Goal: Communication & Community: Answer question/provide support

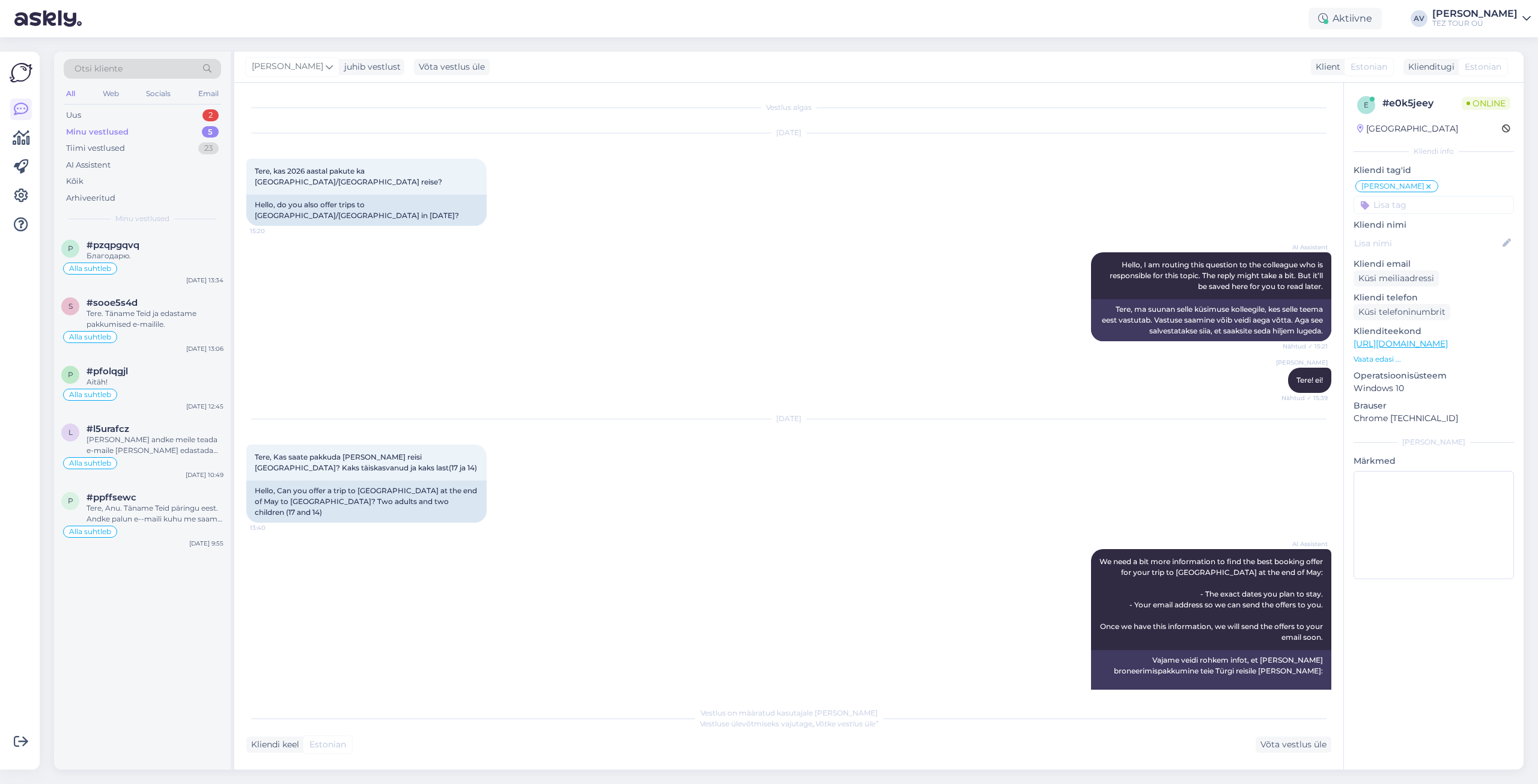
scroll to position [225, 0]
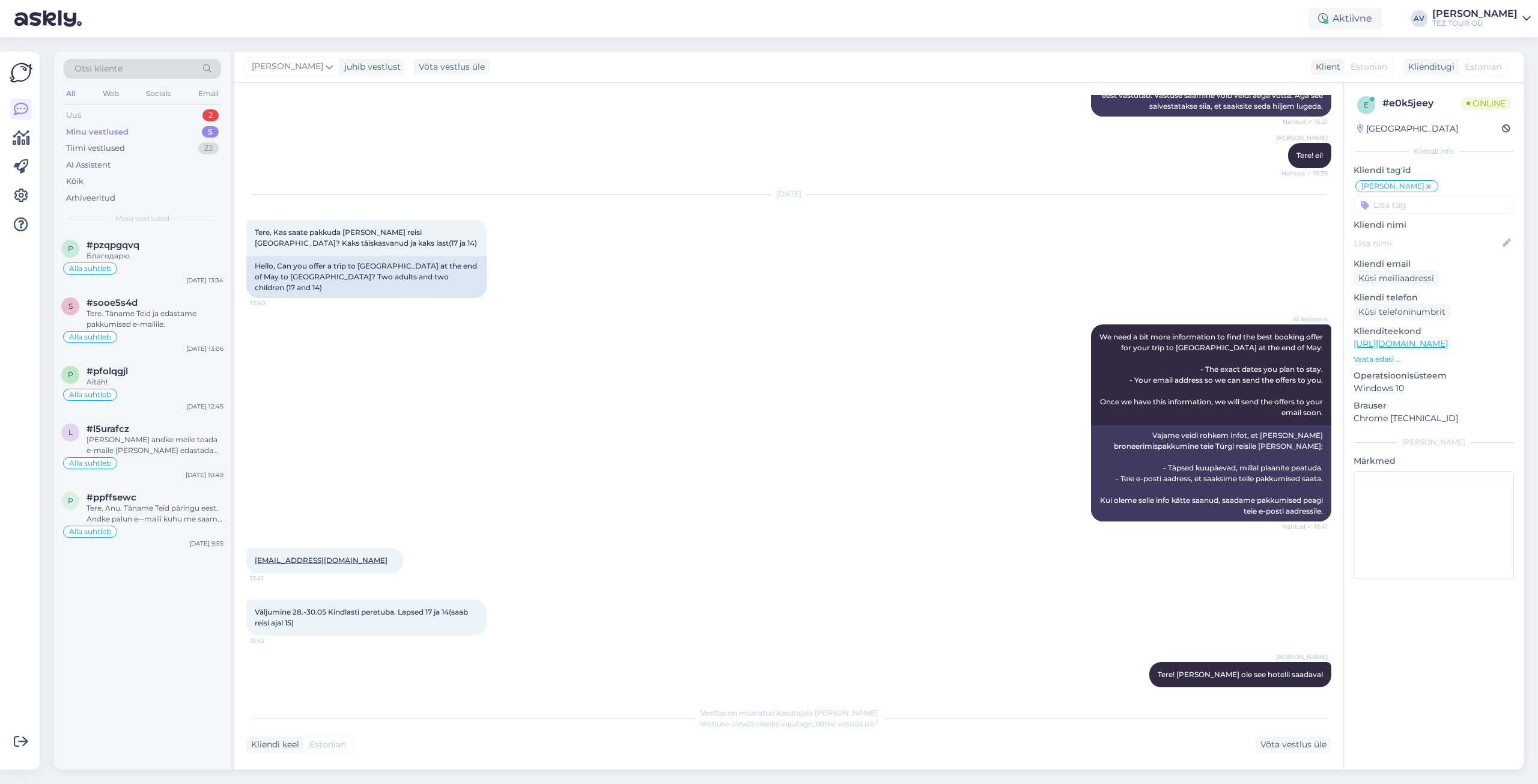
click at [89, 114] on div "Uus 2" at bounding box center [143, 116] width 158 height 17
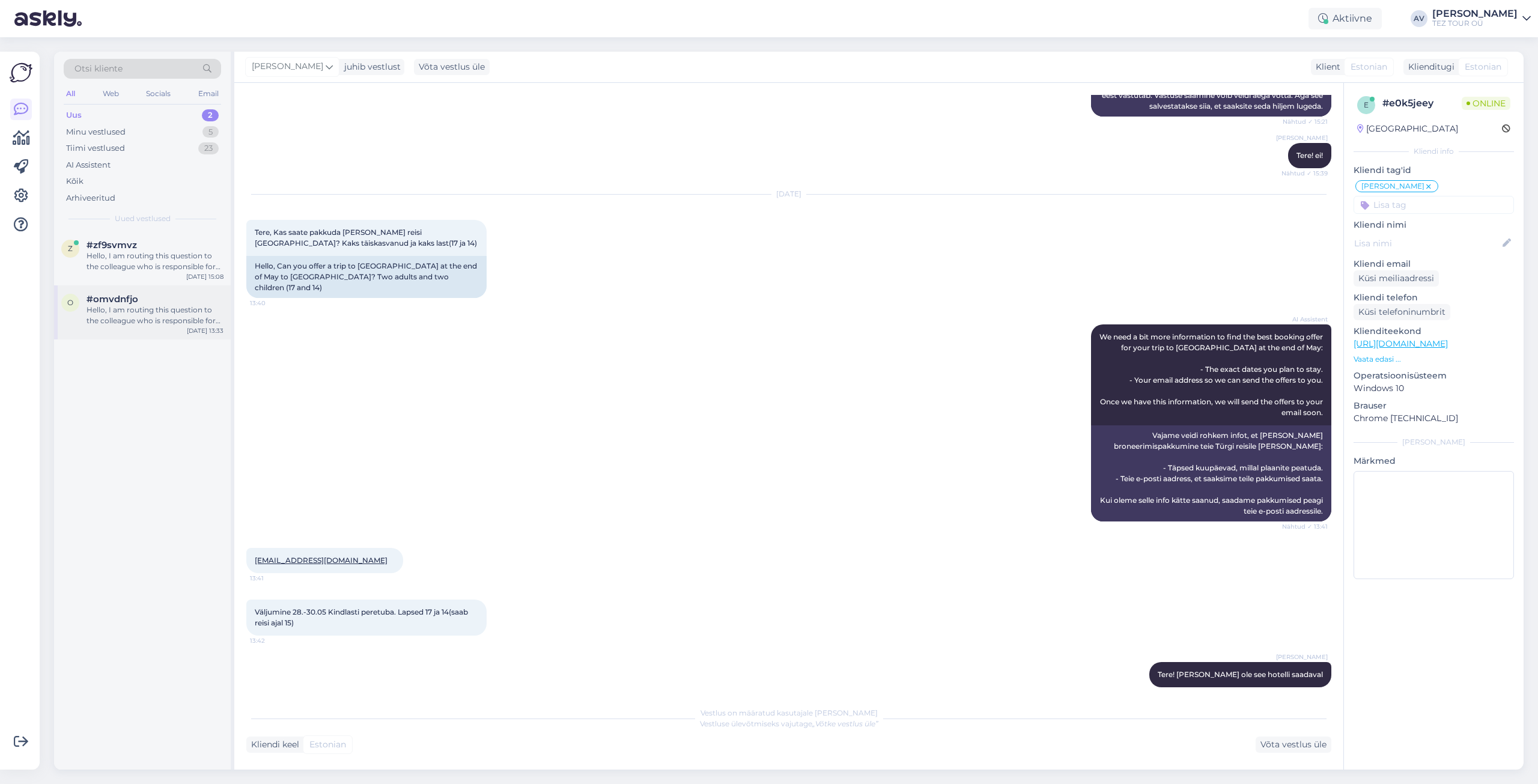
click at [130, 306] on div "Hello, I am routing this question to the colleague who is responsible for this …" at bounding box center [155, 315] width 137 height 22
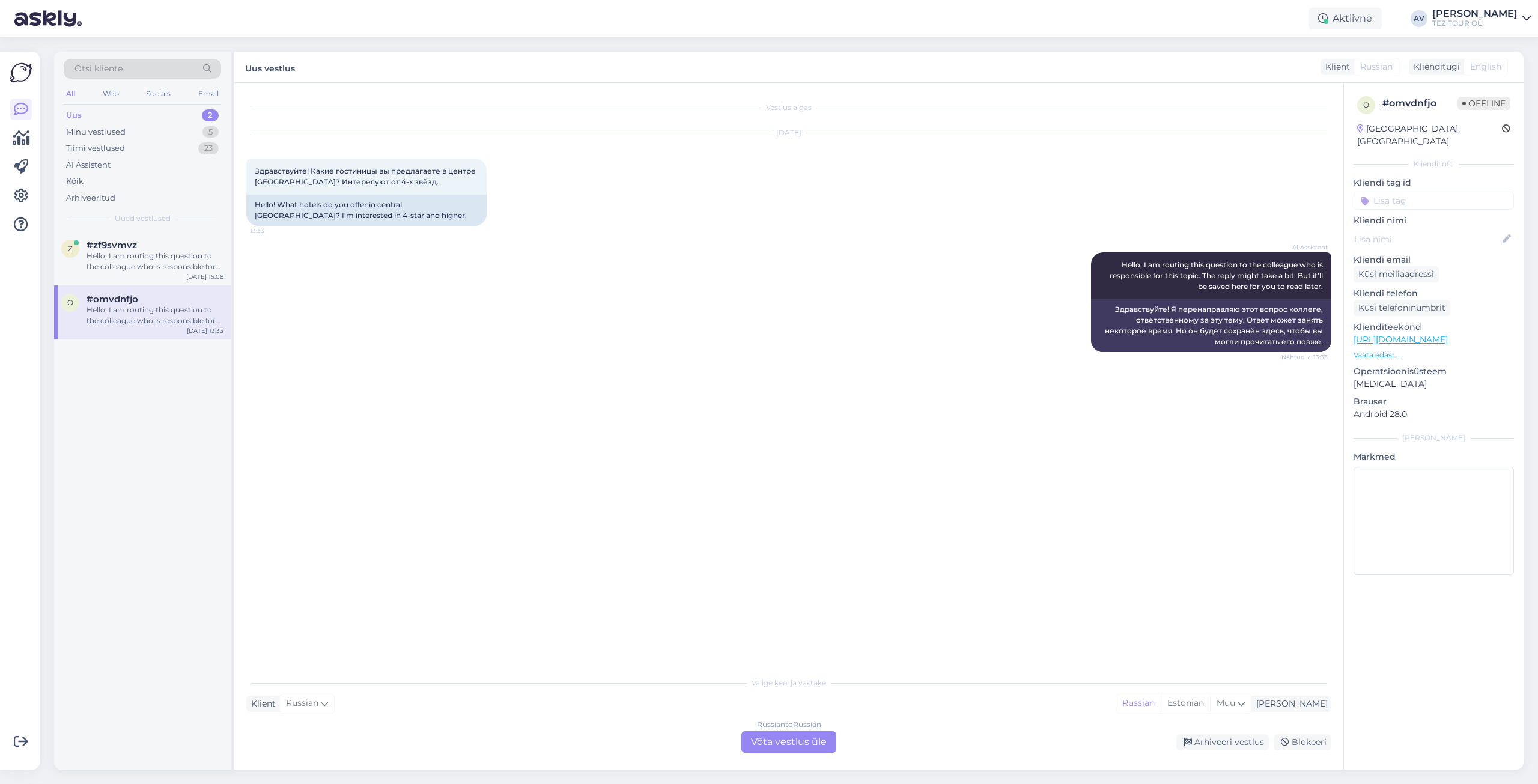
click at [764, 744] on div "Russian to Russian Võta vestlus üle" at bounding box center [789, 742] width 95 height 22
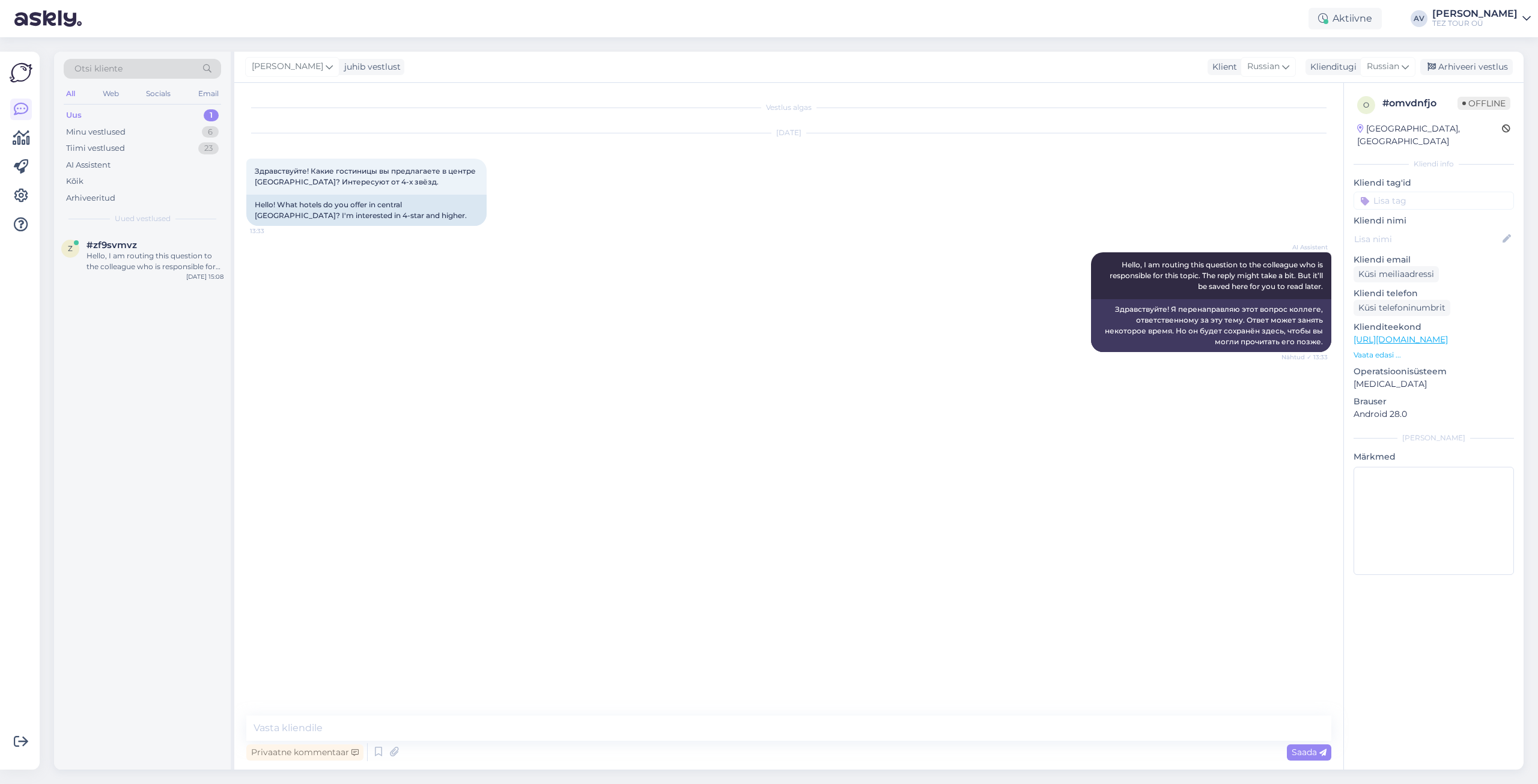
click at [1414, 192] on input at bounding box center [1434, 200] width 160 height 18
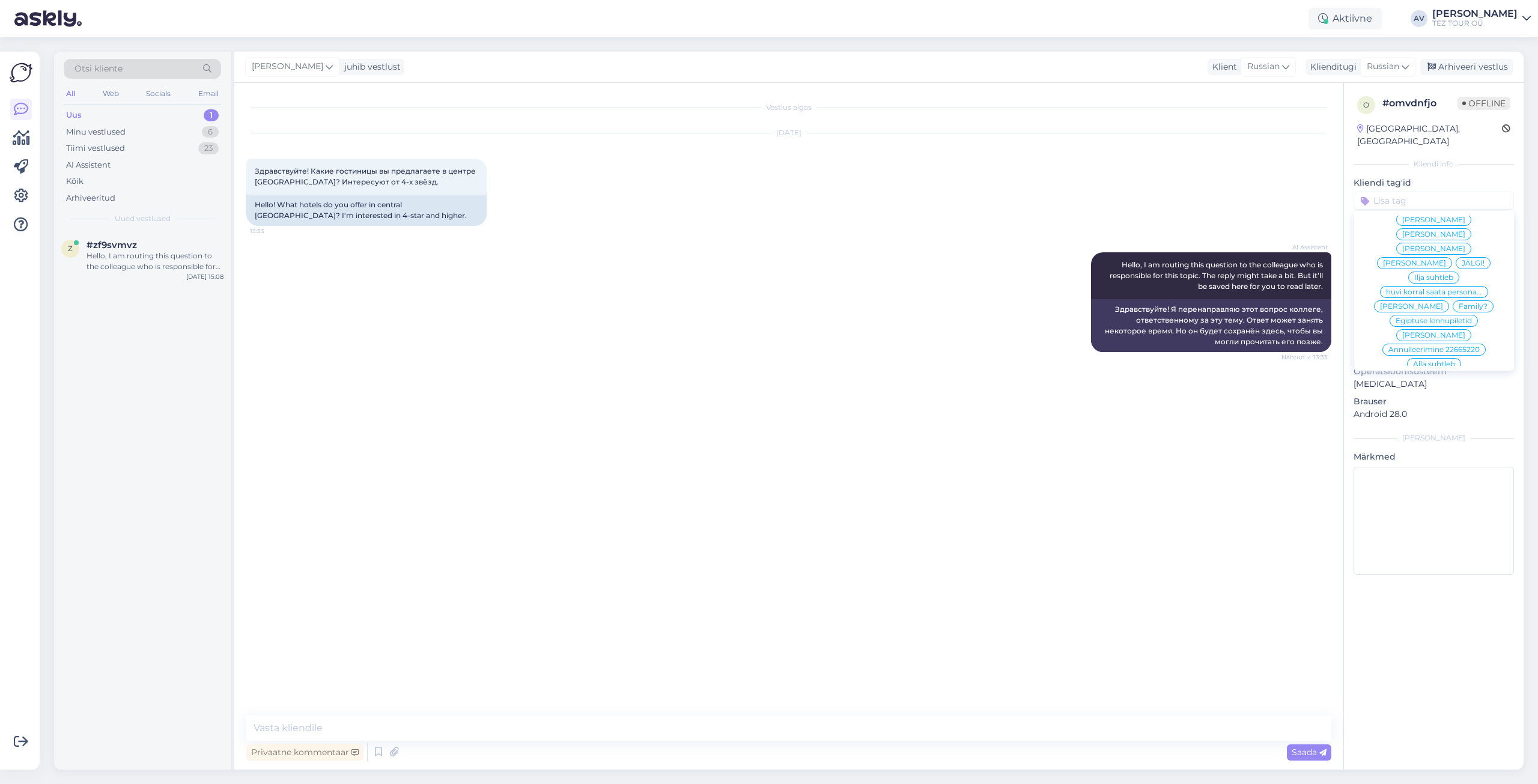
scroll to position [85, 0]
click at [1431, 360] on span "Alla suhtleb" at bounding box center [1434, 363] width 42 height 7
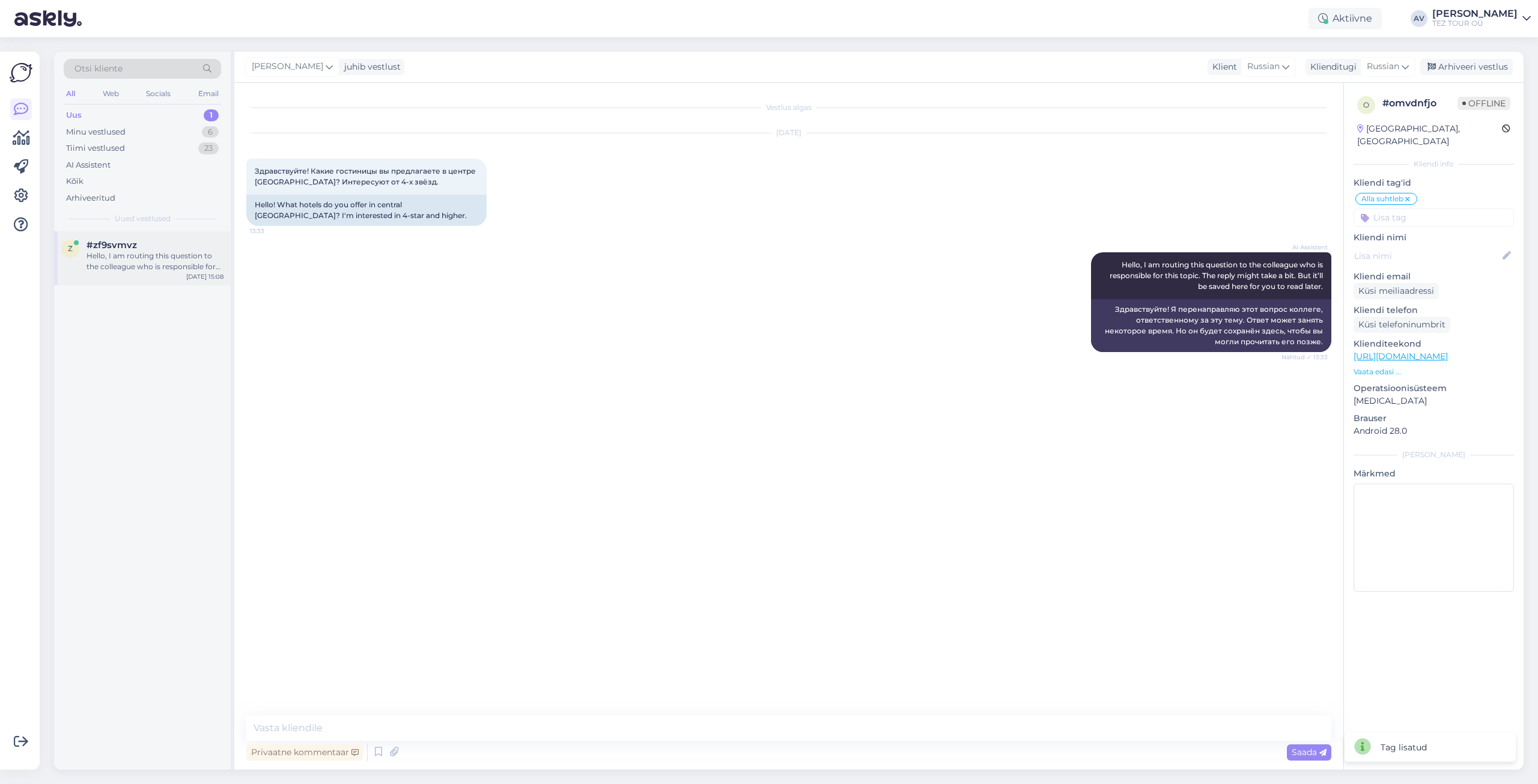
click at [160, 251] on div "Hello, I am routing this question to the colleague who is responsible for this …" at bounding box center [155, 261] width 137 height 22
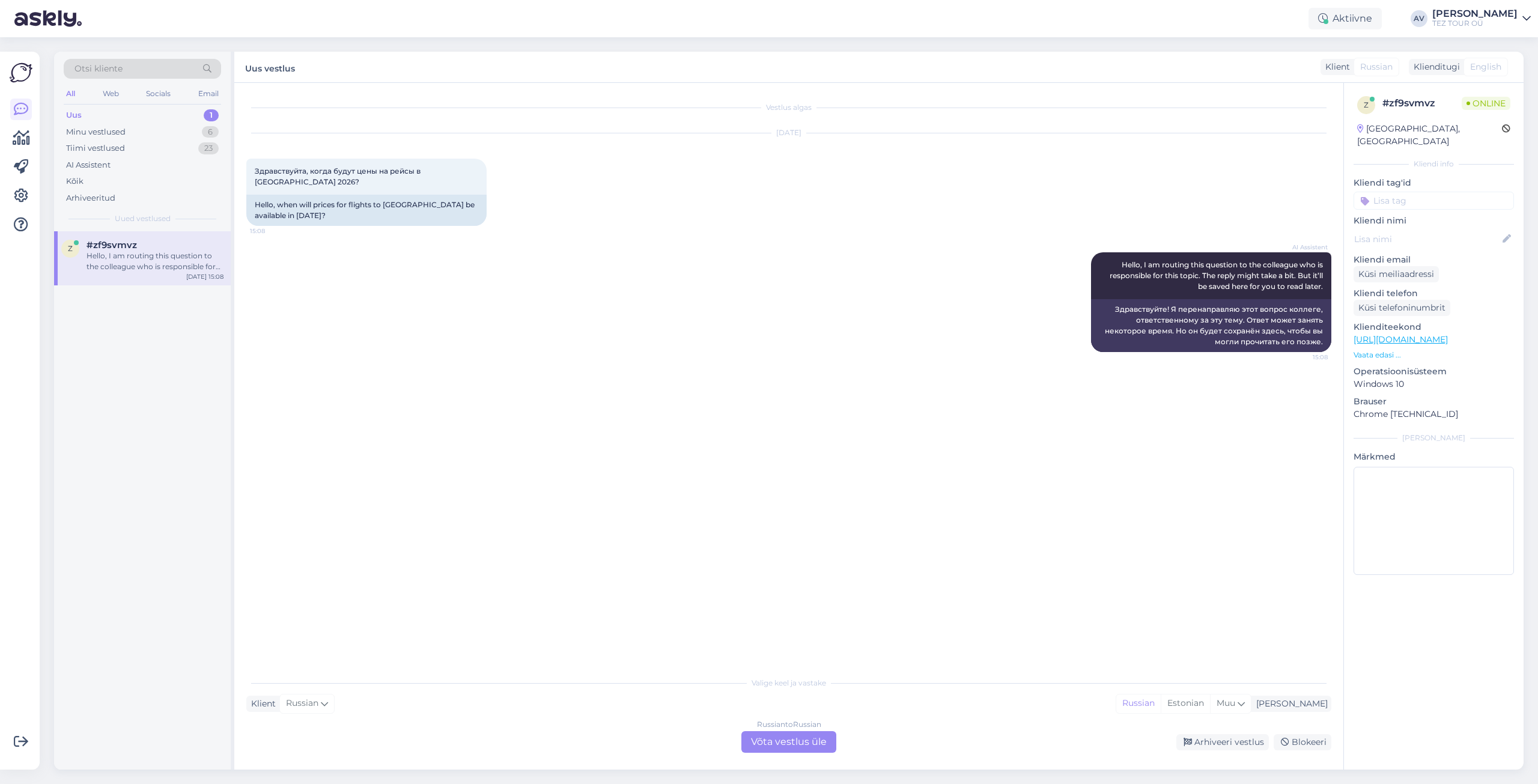
click at [781, 743] on div "Russian to Russian Võta vestlus üle" at bounding box center [789, 742] width 95 height 22
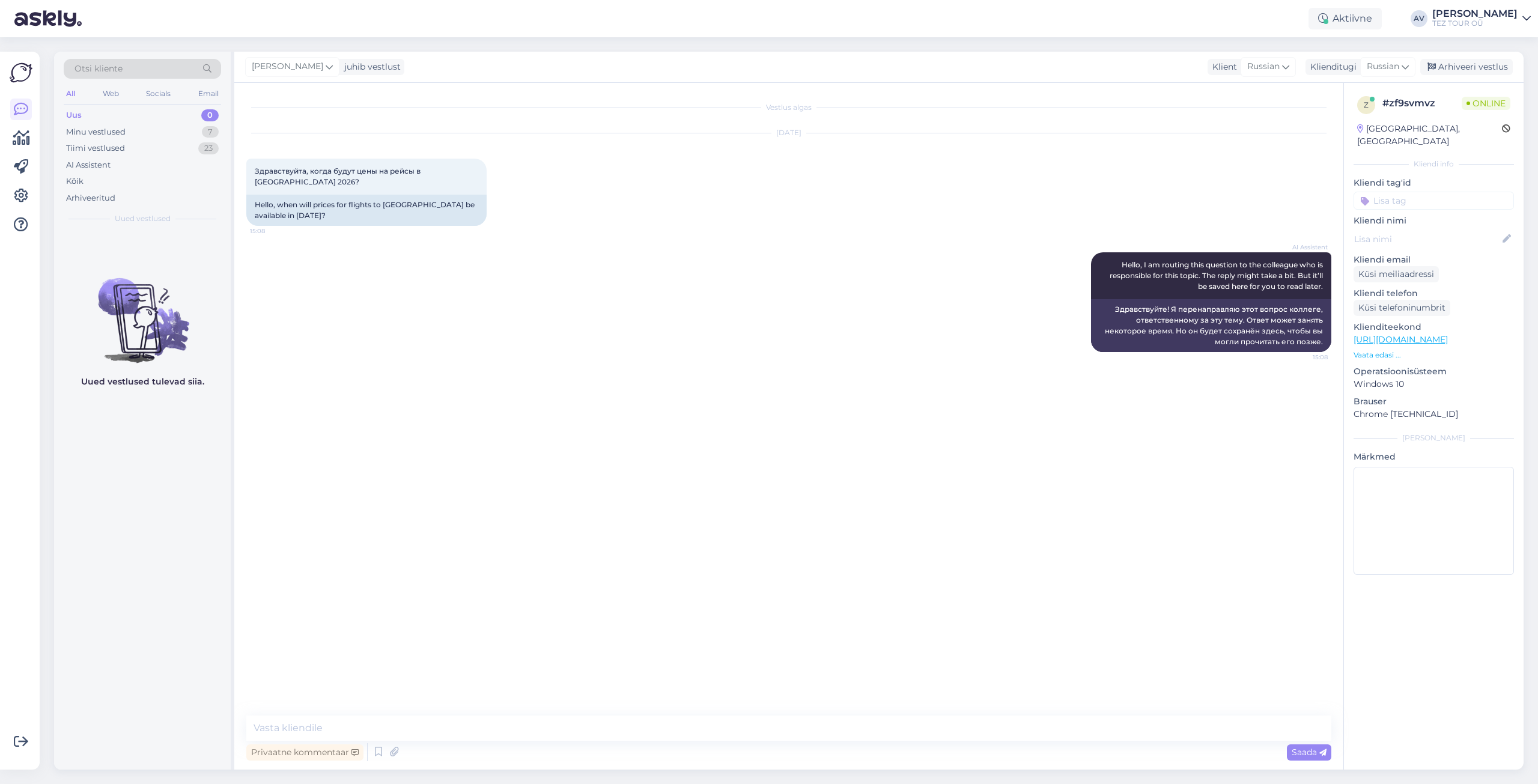
click at [1413, 192] on input at bounding box center [1434, 200] width 160 height 18
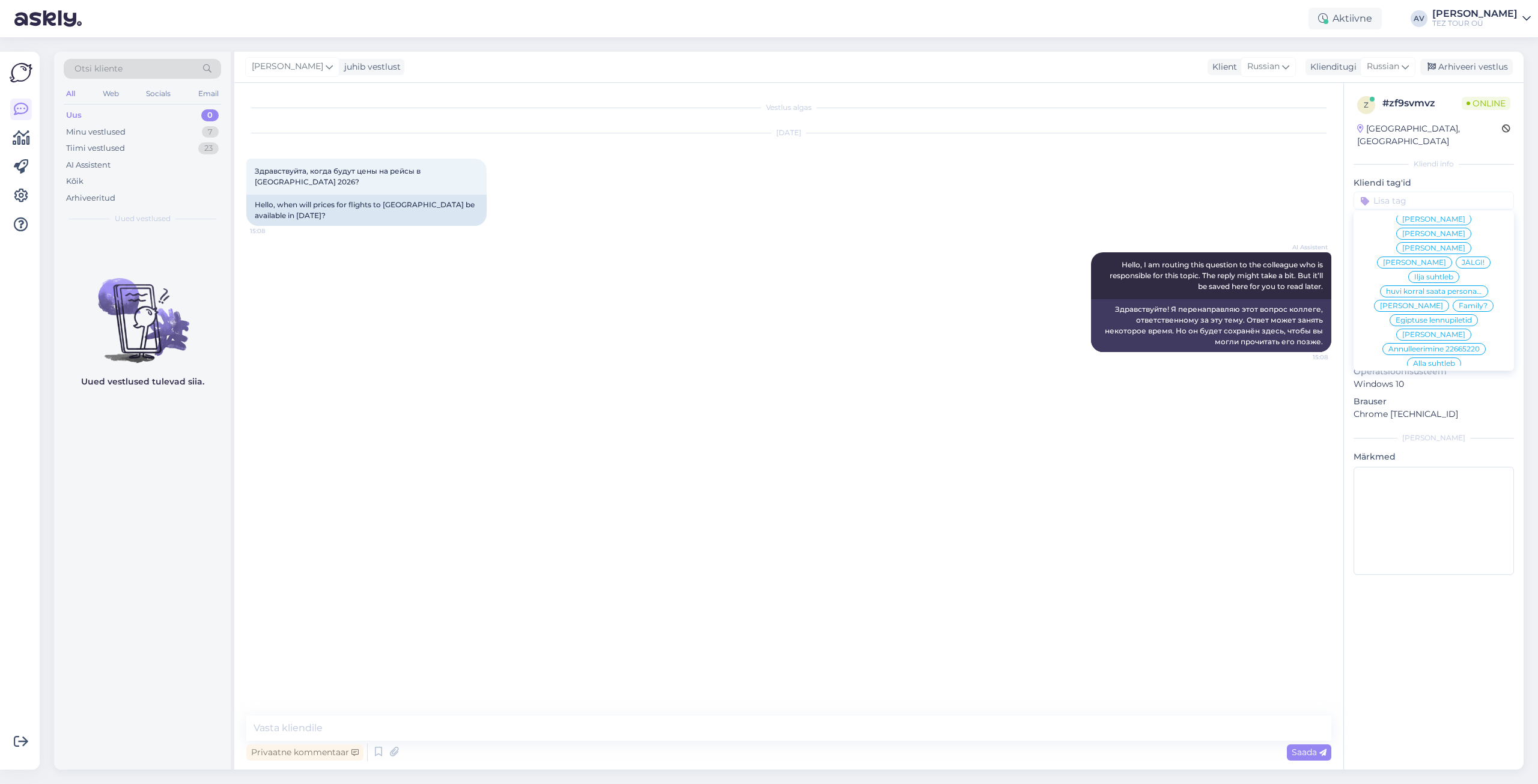
click at [1418, 360] on span "Alla suhtleb" at bounding box center [1434, 363] width 42 height 7
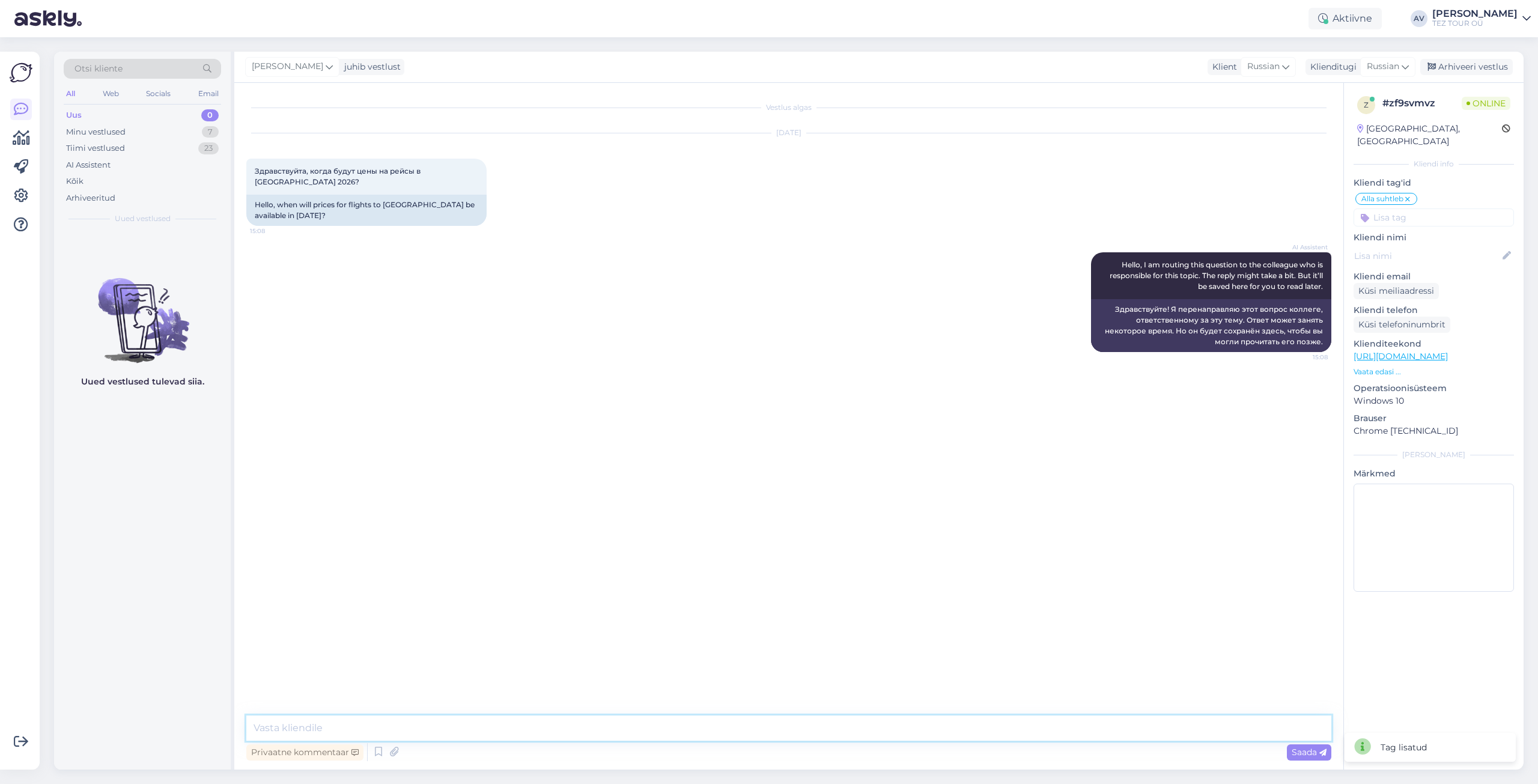
click at [1083, 730] on textarea at bounding box center [789, 728] width 1085 height 25
type textarea "Добрый день. После 22 сентября."
click at [1325, 749] on icon at bounding box center [1323, 752] width 7 height 7
click at [1166, 732] on textarea at bounding box center [789, 728] width 1085 height 25
click at [475, 730] on textarea at bounding box center [789, 728] width 1085 height 25
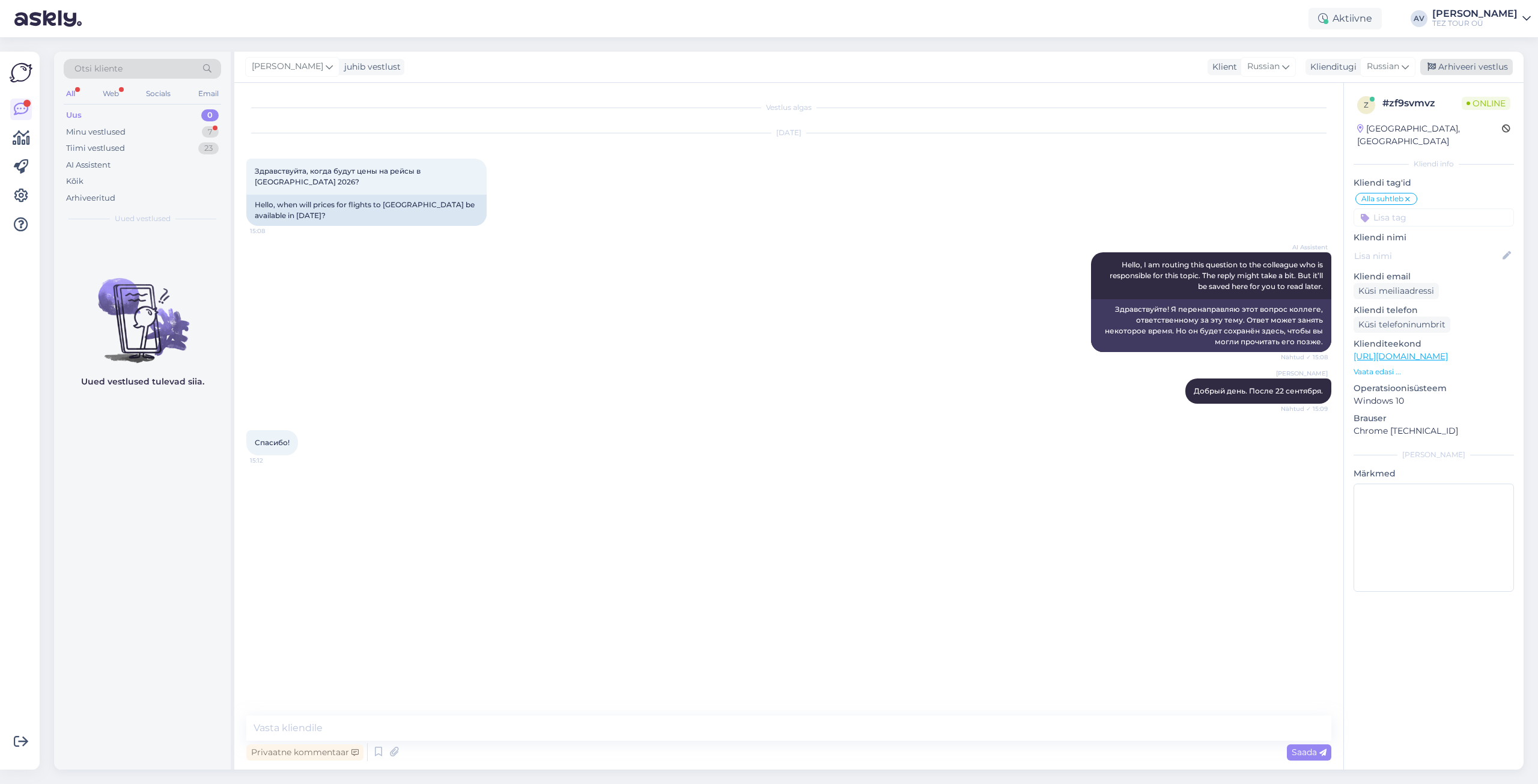
click at [1482, 66] on div "Arhiveeri vestlus" at bounding box center [1466, 67] width 93 height 16
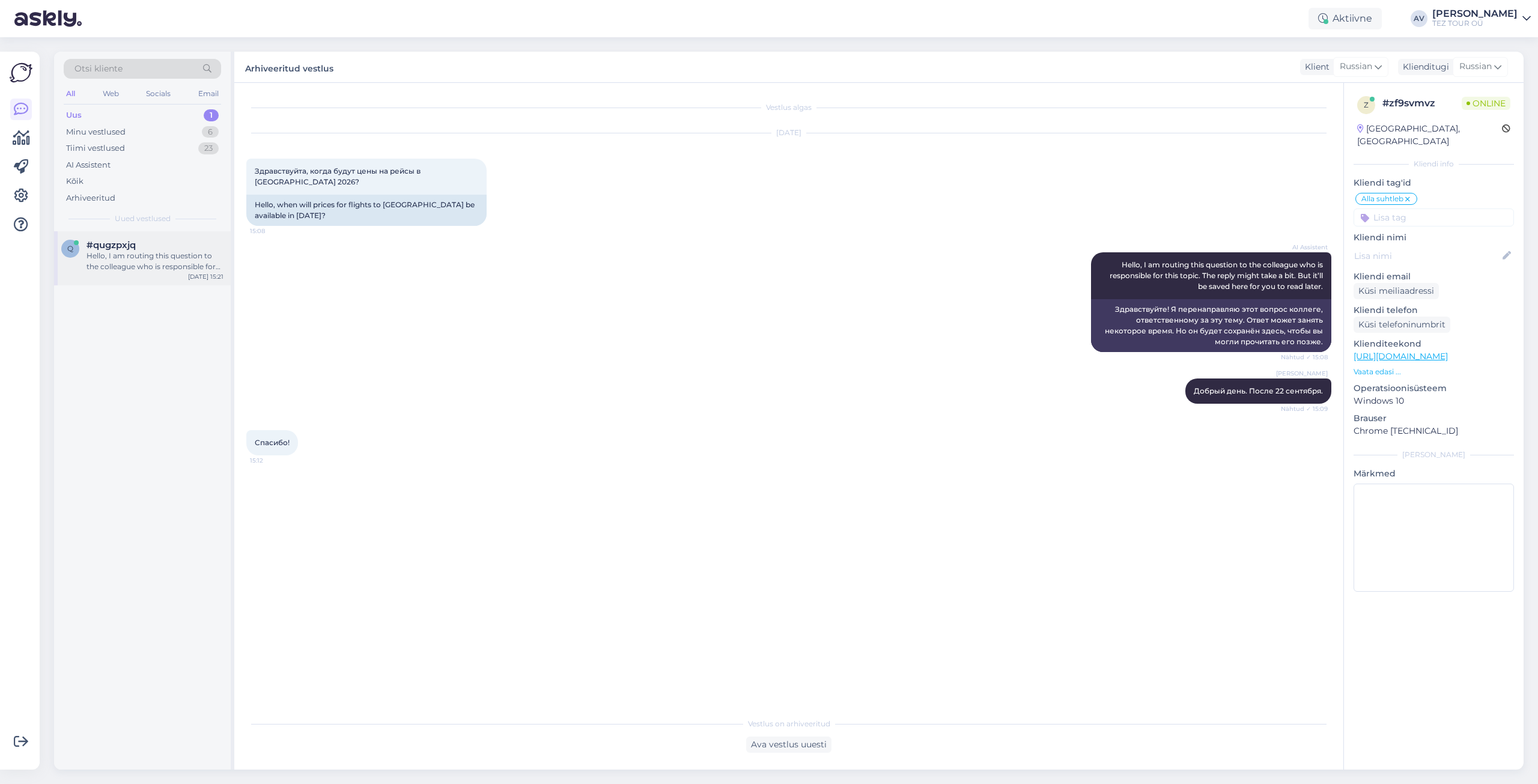
click at [129, 246] on span "#qugzpxjq" at bounding box center [111, 245] width 49 height 11
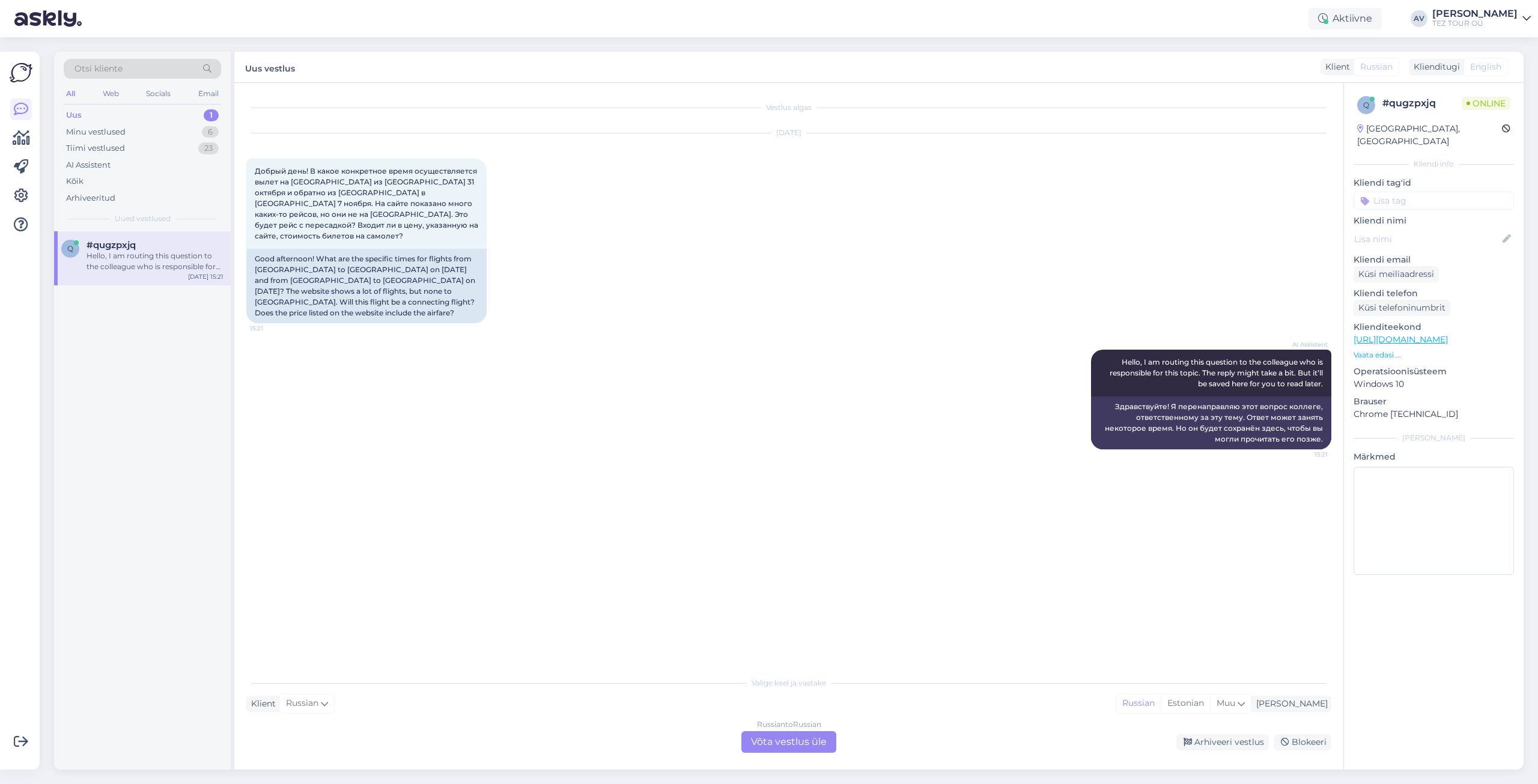
click at [795, 738] on div "Russian to Russian Võta vestlus üle" at bounding box center [789, 742] width 95 height 22
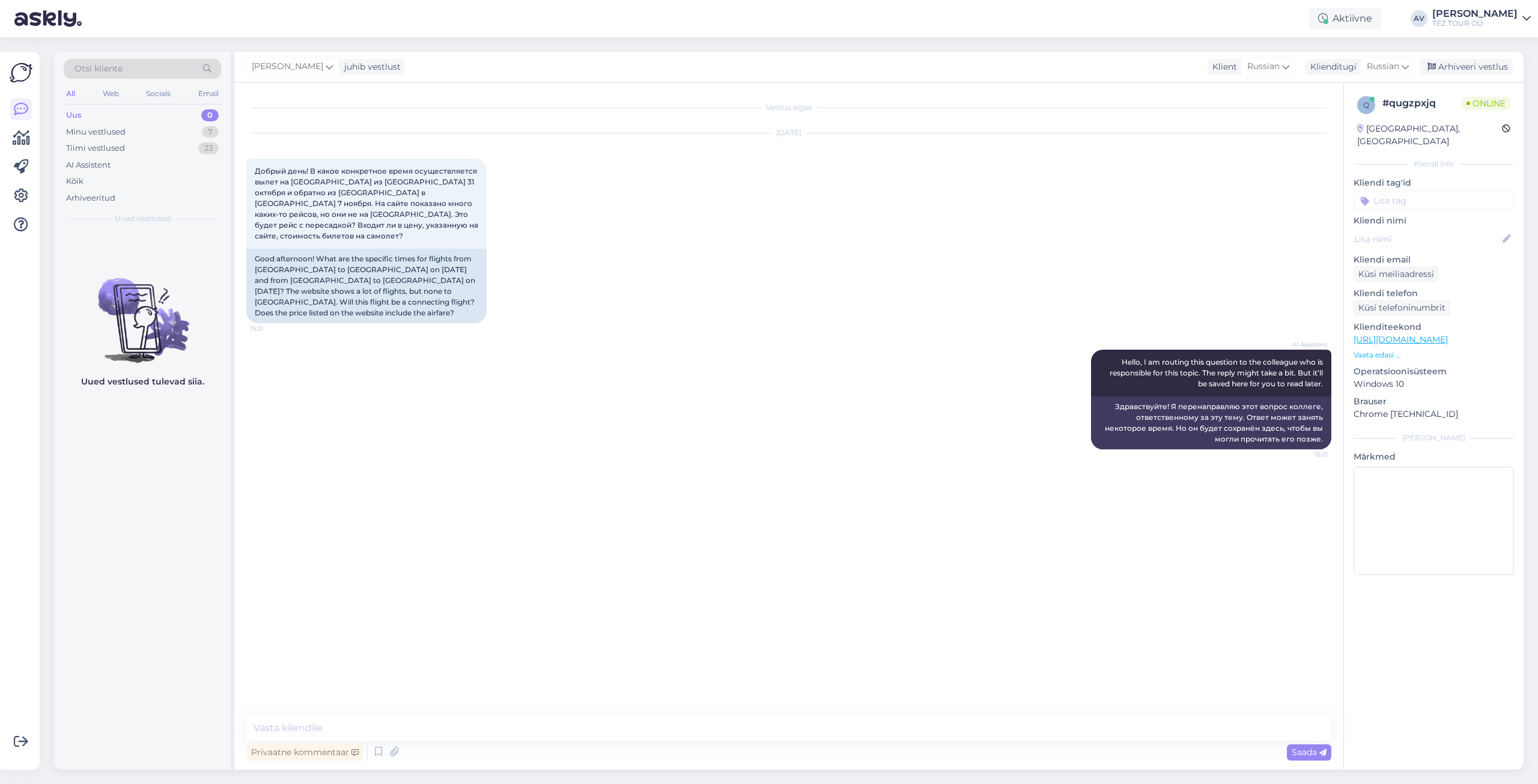
click at [1395, 192] on input at bounding box center [1434, 200] width 160 height 18
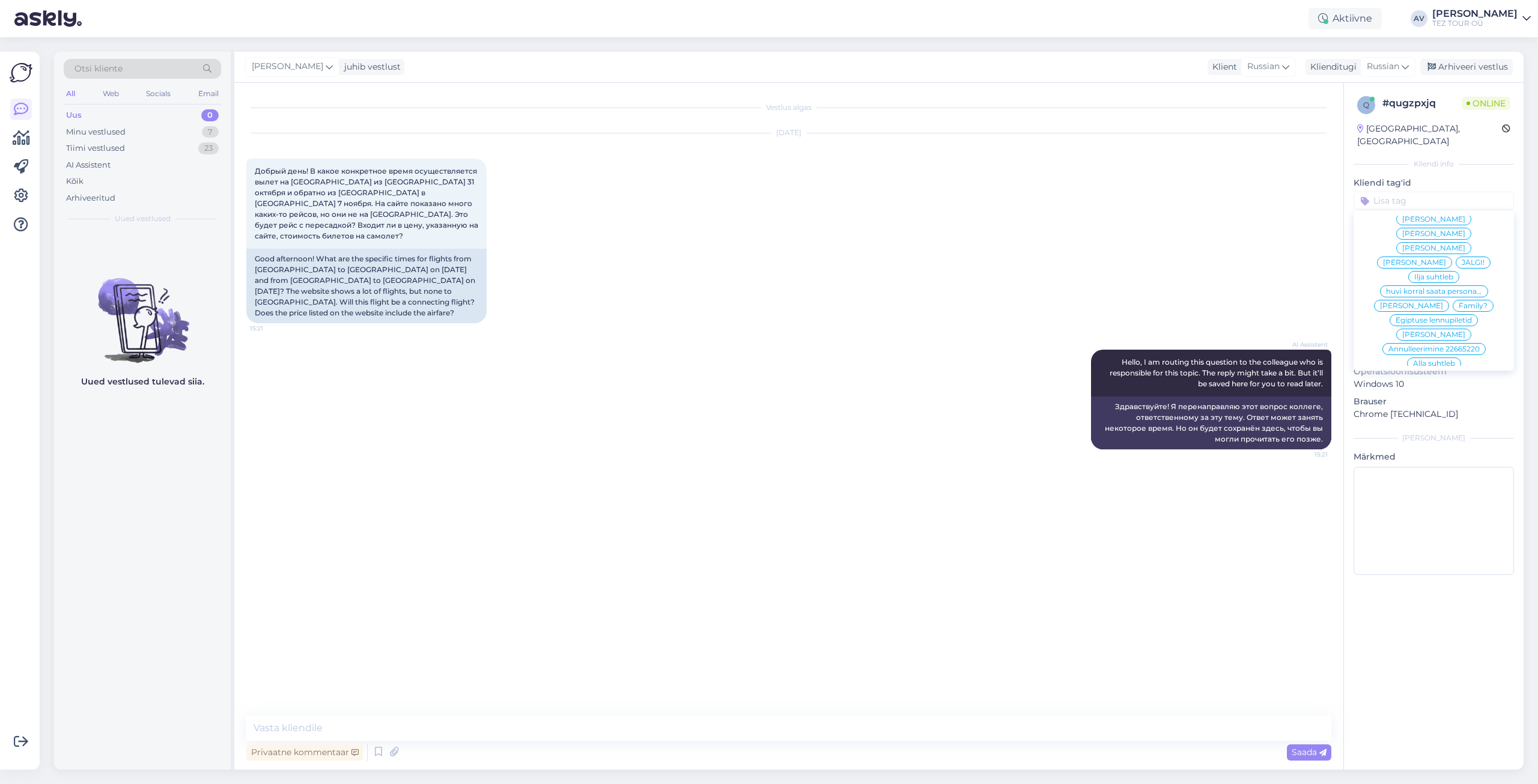
click at [1419, 360] on span "Alla suhtleb" at bounding box center [1434, 363] width 42 height 7
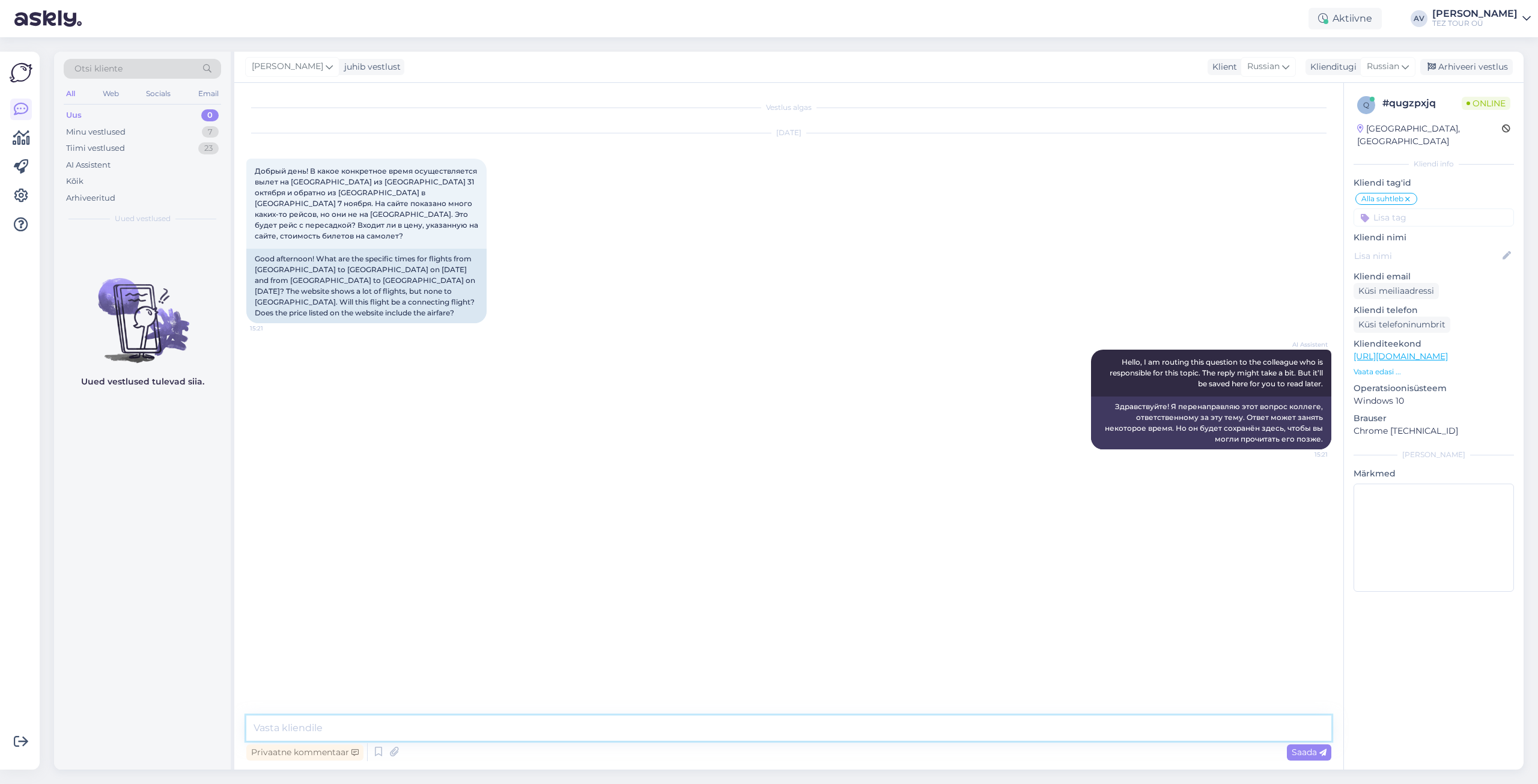
click at [659, 722] on textarea at bounding box center [789, 728] width 1085 height 25
click at [361, 728] on textarea "Добрый день. Благоларим Вас за обращение." at bounding box center [789, 728] width 1085 height 25
type textarea "Добрый день. Благоларим Вас за обращение."
click at [1298, 751] on span "Saada" at bounding box center [1309, 752] width 35 height 11
click at [826, 740] on textarea at bounding box center [789, 728] width 1085 height 25
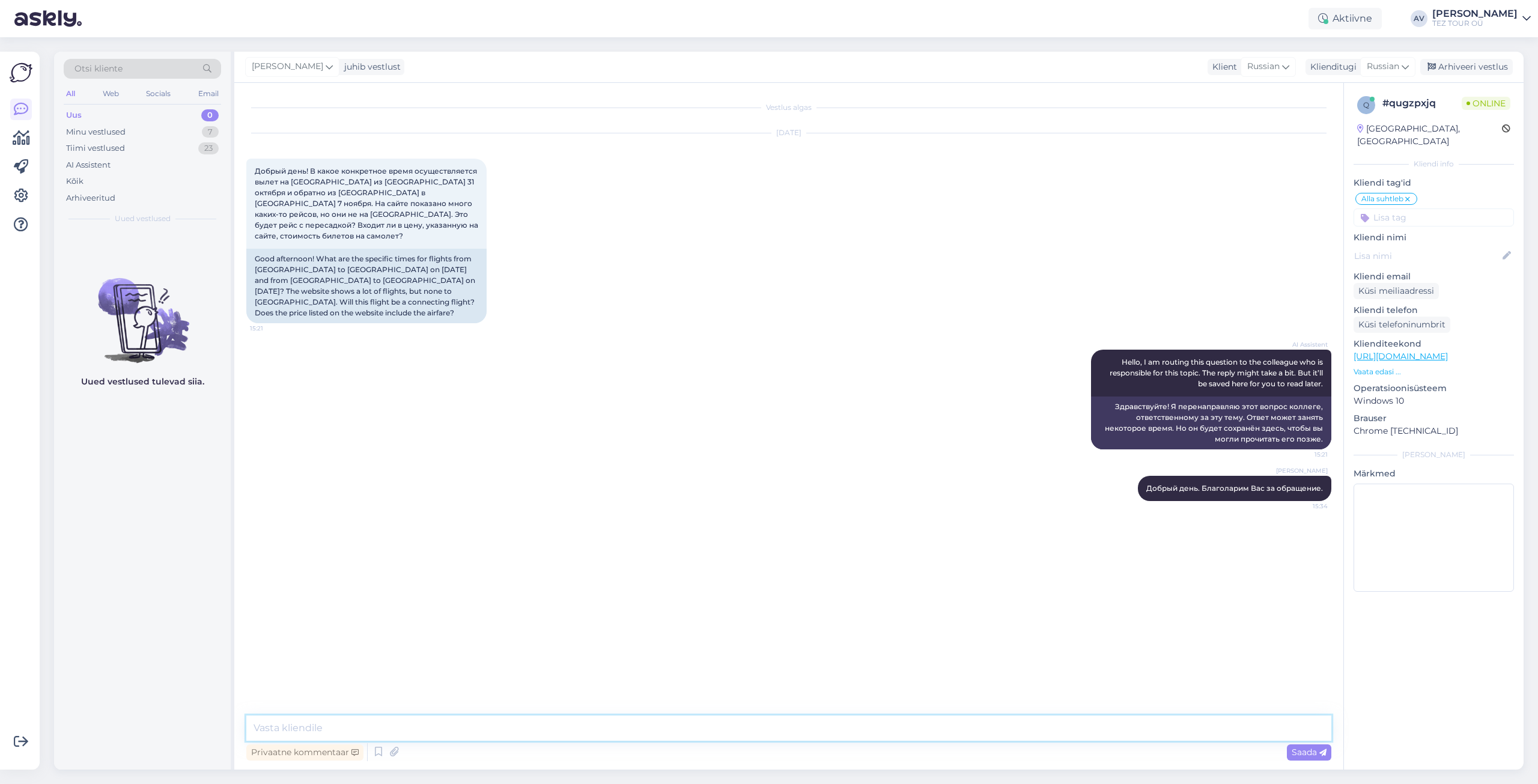
click at [817, 729] on textarea at bounding box center [789, 728] width 1085 height 25
click at [1325, 752] on icon at bounding box center [1323, 752] width 7 height 7
click at [1021, 726] on textarea at bounding box center [789, 728] width 1085 height 25
click at [485, 731] on textarea "Если для Вас будет комфортно, можно прислвть запрос на мой адрес и я сделаю пре…" at bounding box center [789, 728] width 1085 height 25
type textarea "Если для Вас будет комфортно, можно прислaть запрос на мой адрес и я сделаю пре…"
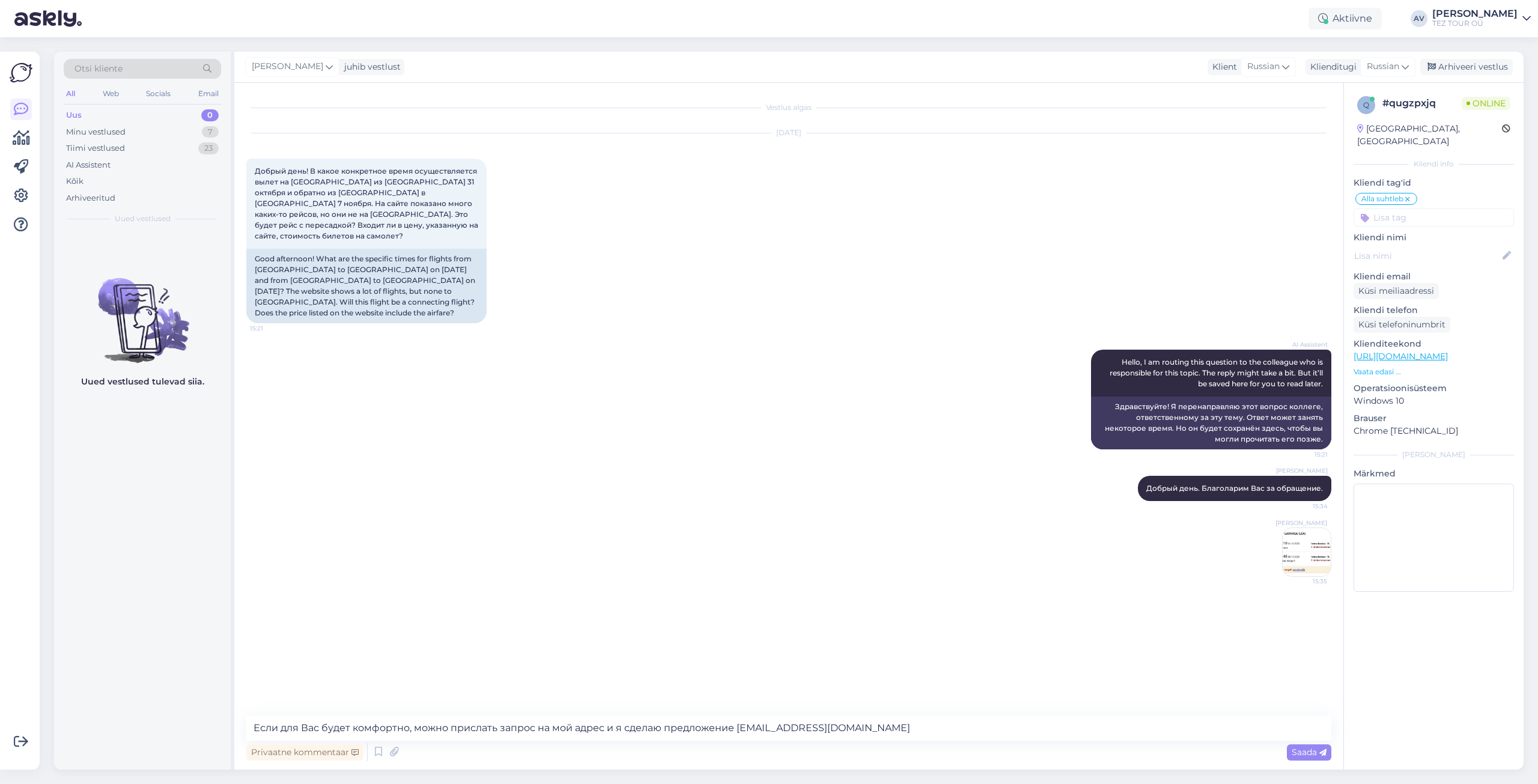
click at [1296, 751] on span "Saada" at bounding box center [1309, 752] width 35 height 11
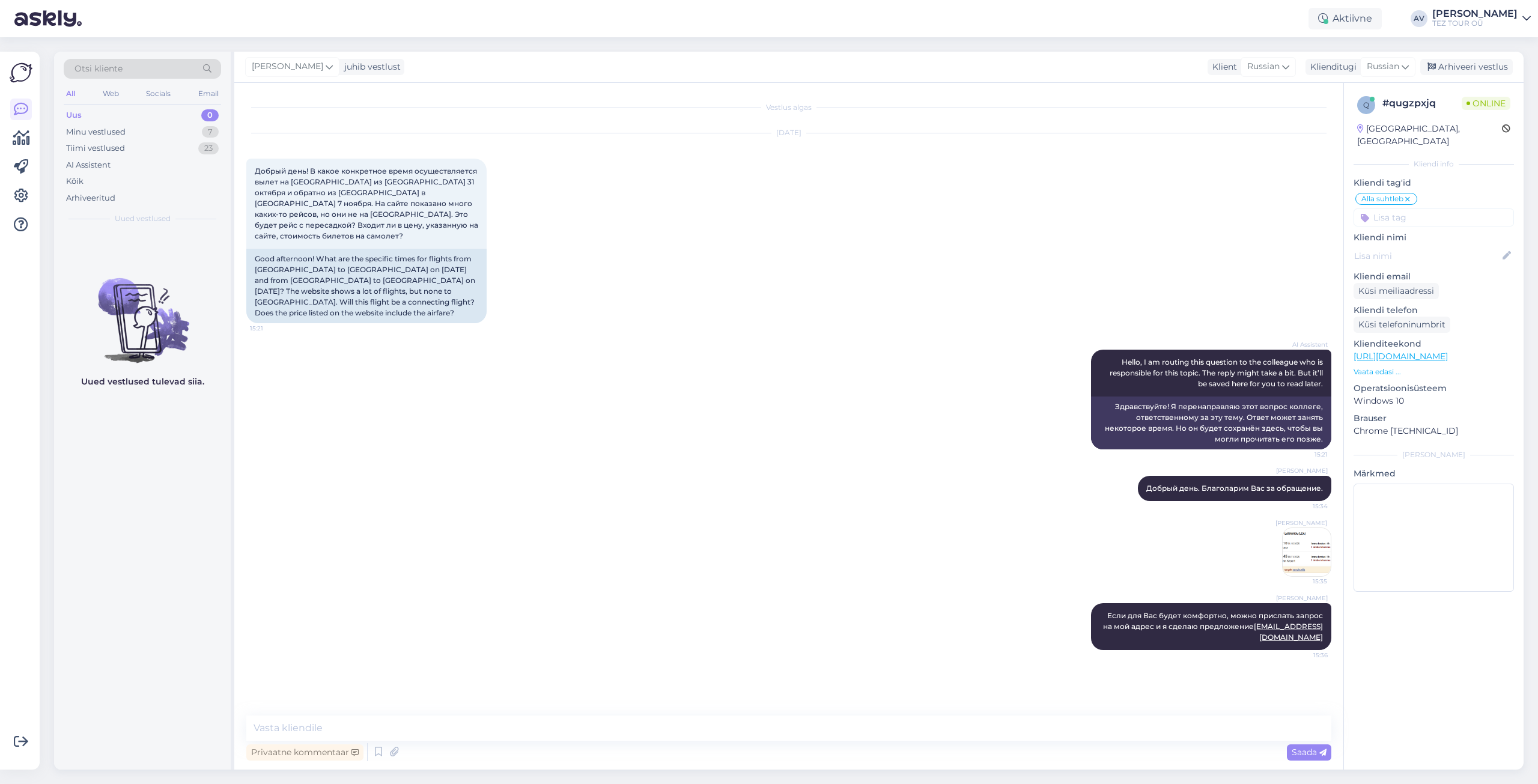
click at [1432, 682] on div "q # qugzpxjq Online [GEOGRAPHIC_DATA], [GEOGRAPHIC_DATA] Kliendi info Kliendi t…" at bounding box center [1434, 426] width 180 height 687
click at [165, 261] on div "I am routing this question to the colleague who is responsible for this topic. …" at bounding box center [155, 261] width 137 height 22
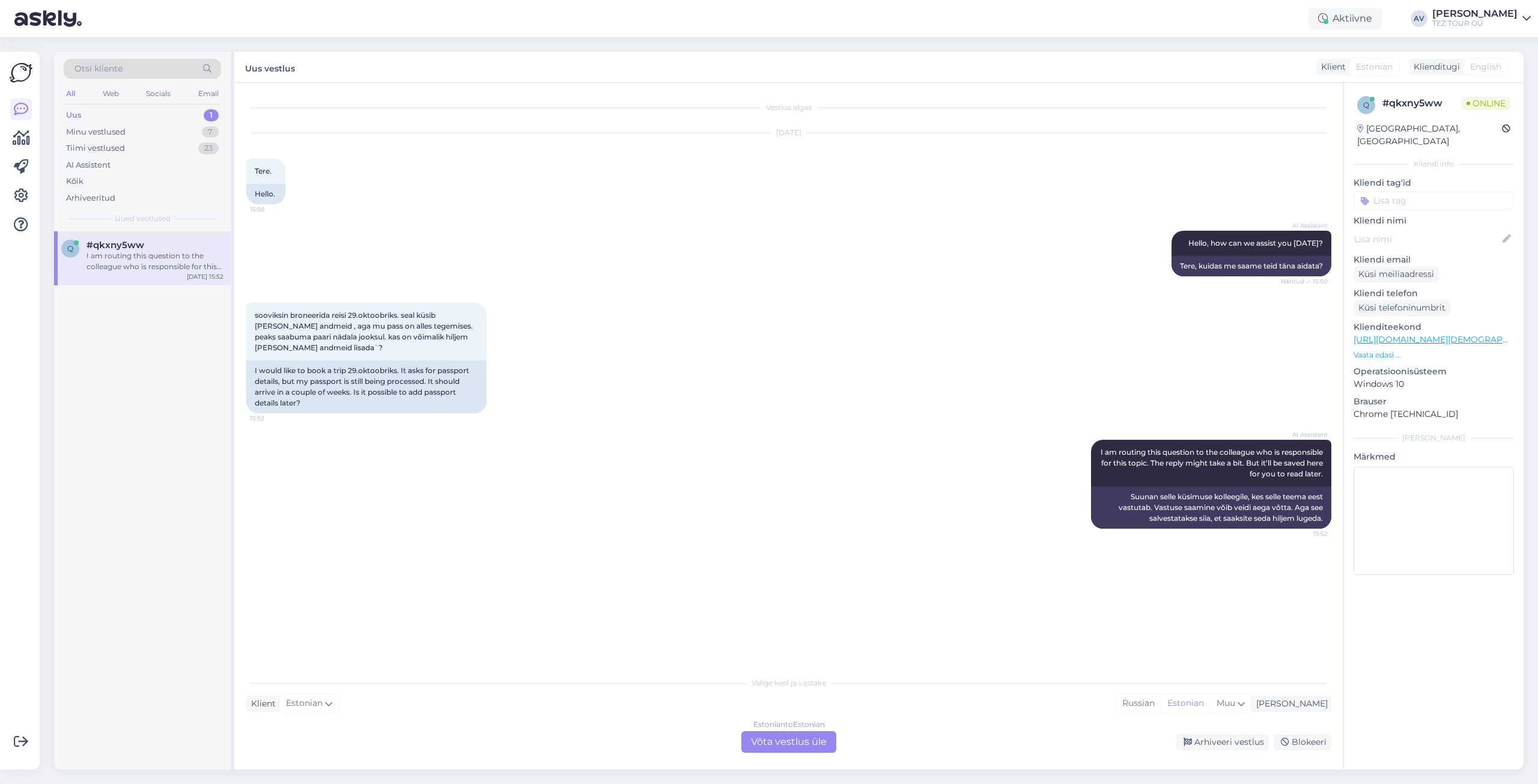
click at [778, 739] on div "Estonian to Estonian Võta vestlus üle" at bounding box center [789, 742] width 95 height 22
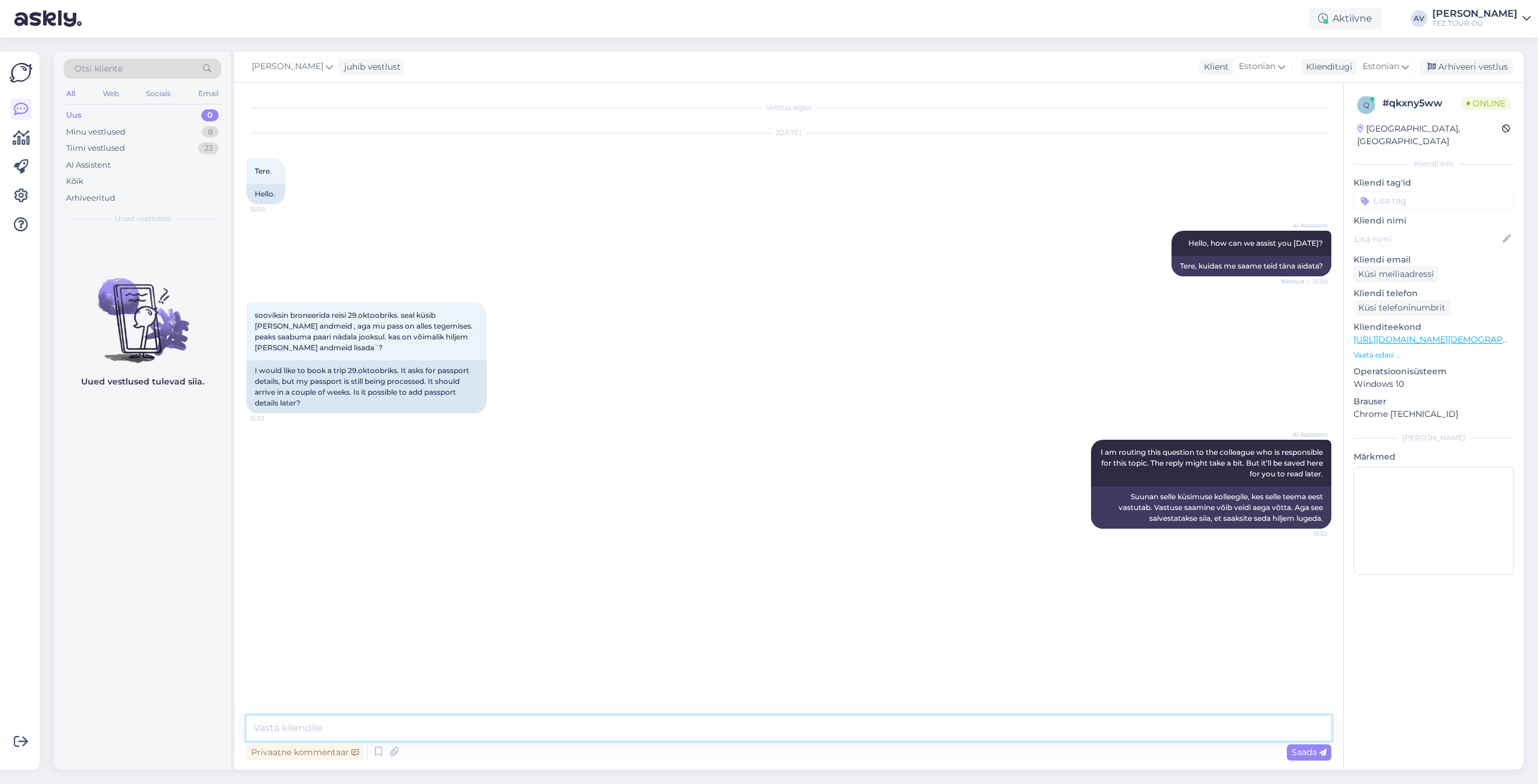
click at [526, 722] on textarea at bounding box center [789, 728] width 1085 height 25
type textarea "[PERSON_NAME]"
paste textarea "Jah, saate [PERSON_NAME] numbri ja kehtivusaja hiljem sisestada."
type textarea "Tere. Jah, saate [PERSON_NAME] numbri ja kehtivusaja hiljem sisestada."
click at [1318, 750] on span "Saada" at bounding box center [1309, 752] width 35 height 11
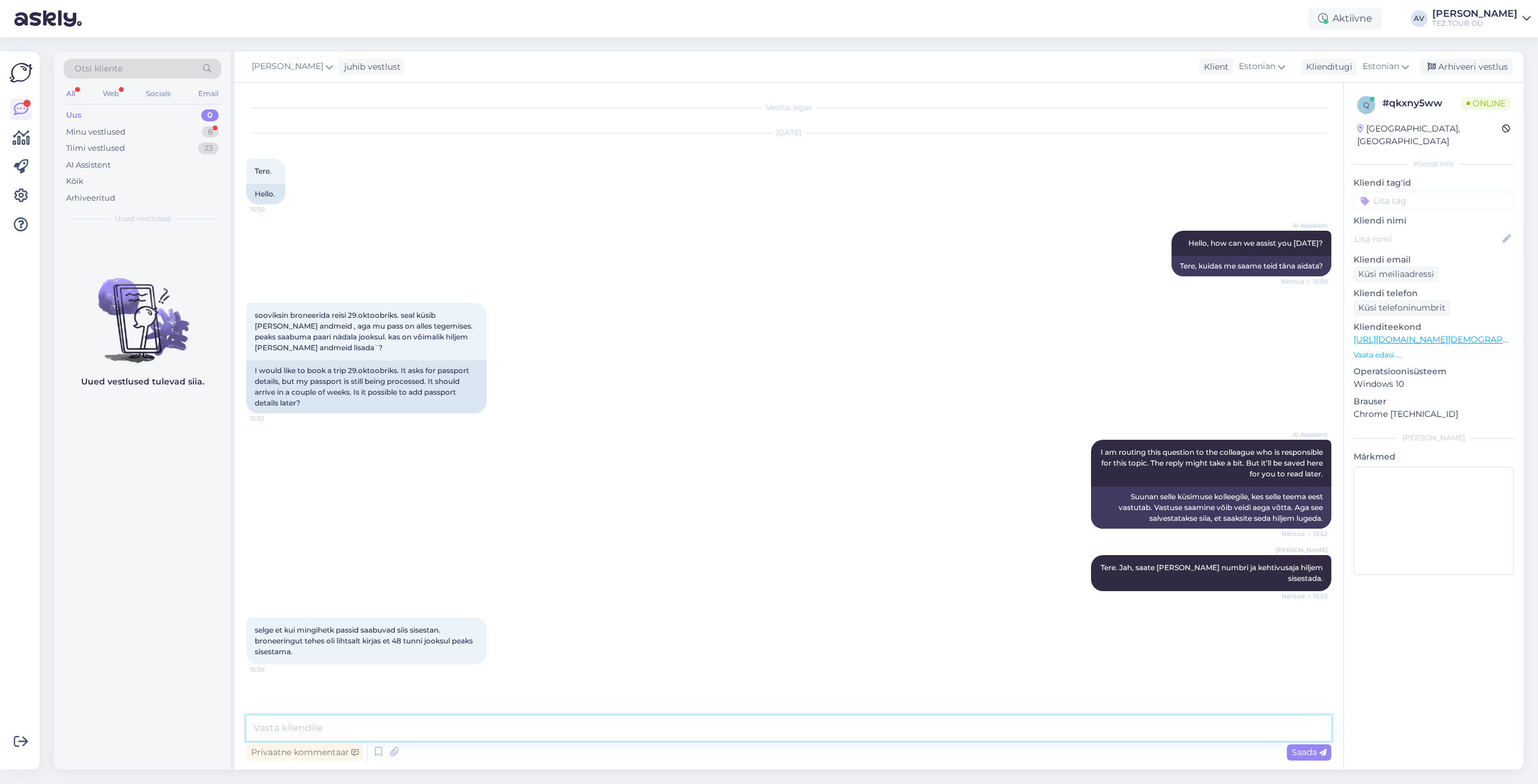
click at [491, 728] on textarea at bounding box center [789, 728] width 1085 height 25
click at [491, 730] on textarea at bounding box center [789, 728] width 1085 height 25
click at [797, 725] on textarea at bounding box center [789, 728] width 1085 height 25
type textarea "s"
click at [758, 731] on textarea at bounding box center [789, 728] width 1085 height 25
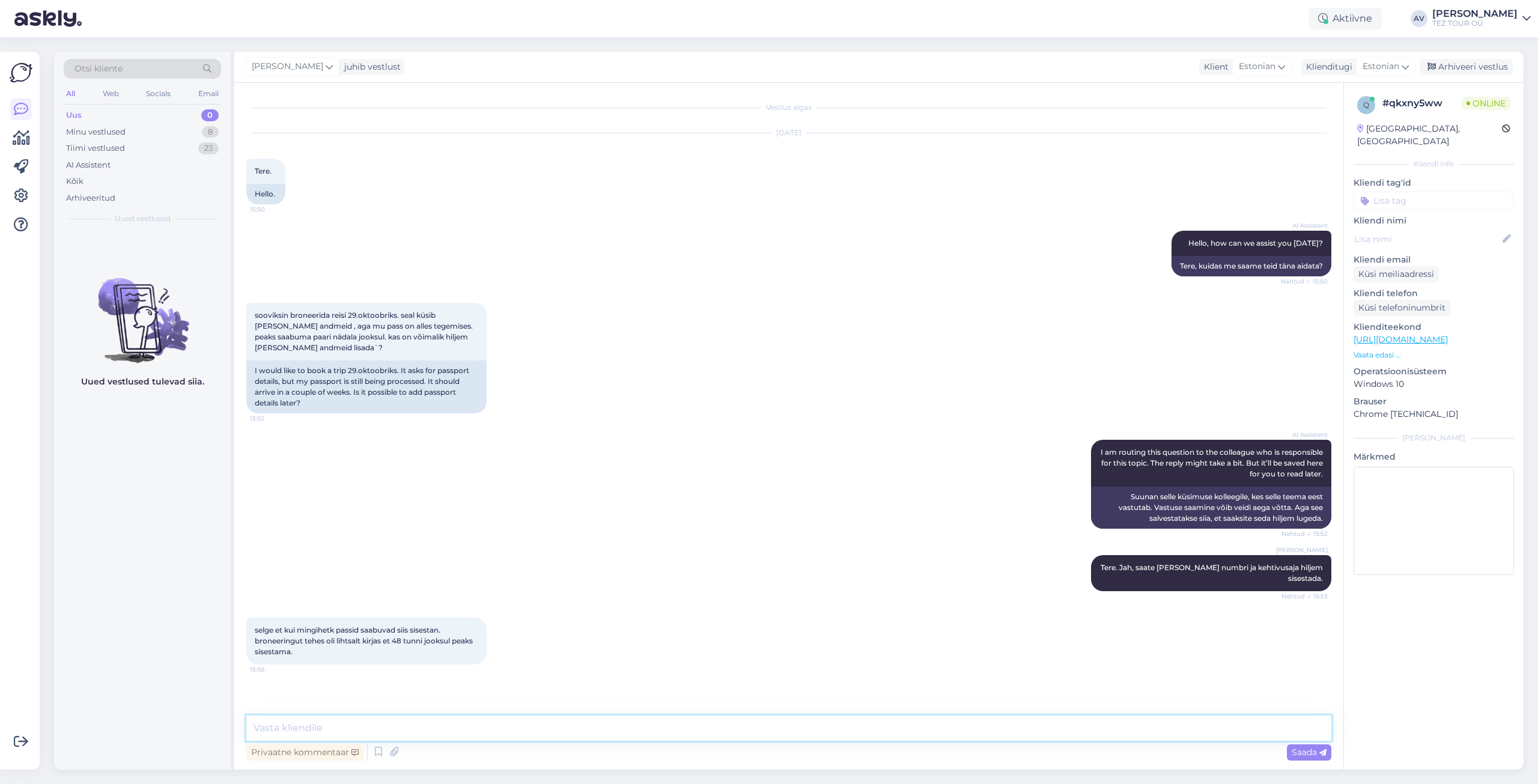
paste textarea "Võite saata kõik valikuparameetrid minu aadressile ja ma töötlen broneeringu, s…"
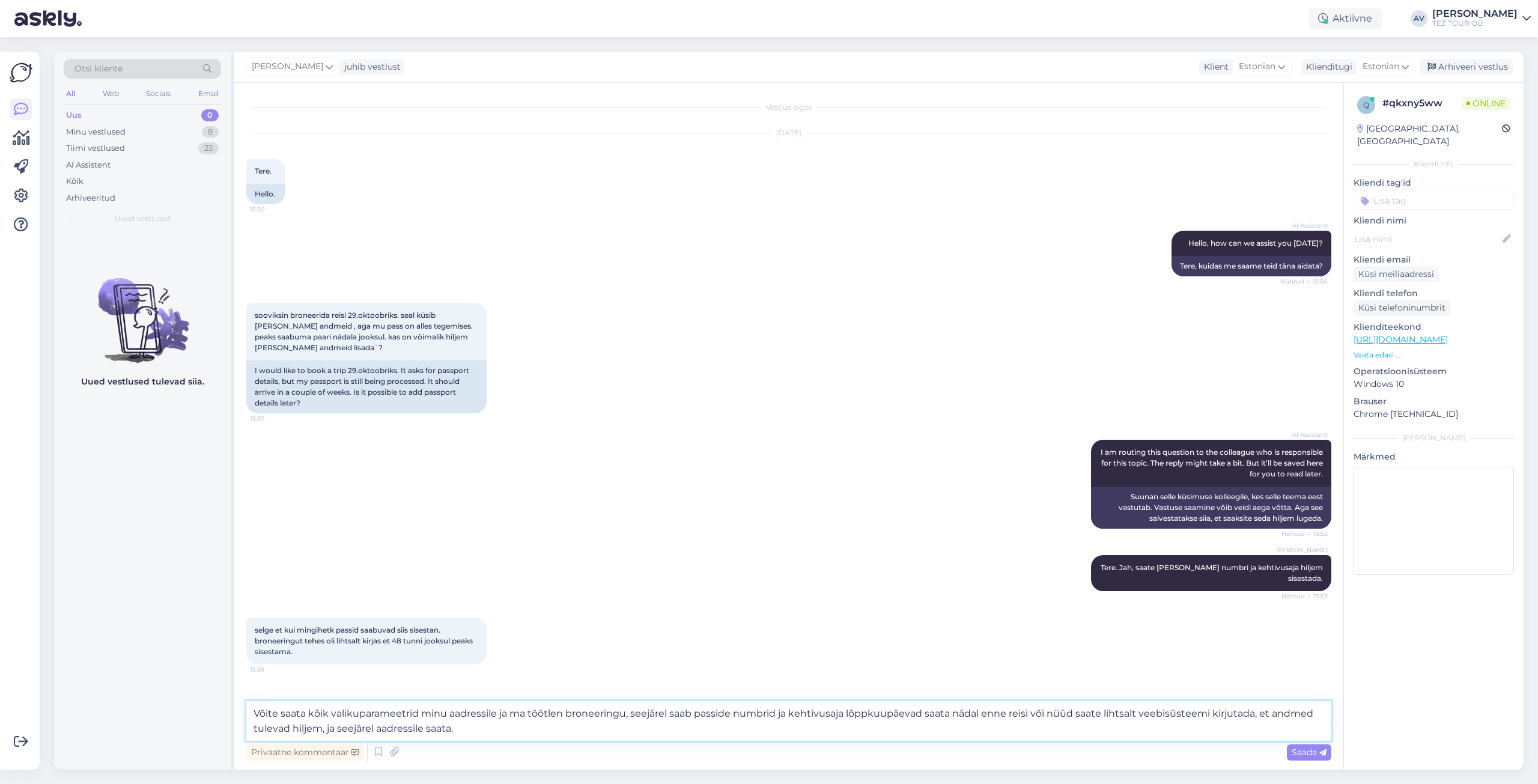
click at [498, 714] on textarea "Võite saata kõik valikuparameetrid minu aadressile ja ma töötlen broneeringu, s…" at bounding box center [789, 721] width 1085 height 39
click at [567, 730] on textarea "Võite saata kõik valikuparameetrid minu aadressile [EMAIL_ADDRESS][DOMAIN_NAME]…" at bounding box center [789, 721] width 1085 height 39
click at [529, 729] on textarea "Võite saata kõik valikuparameetrid minu aadressile [EMAIL_ADDRESS][DOMAIN_NAME]…" at bounding box center [789, 721] width 1085 height 39
type textarea "Võite saata kõik valikuparameetrid minu aadressile [EMAIL_ADDRESS][DOMAIN_NAME]…"
click at [1326, 747] on div "Saada" at bounding box center [1309, 752] width 45 height 16
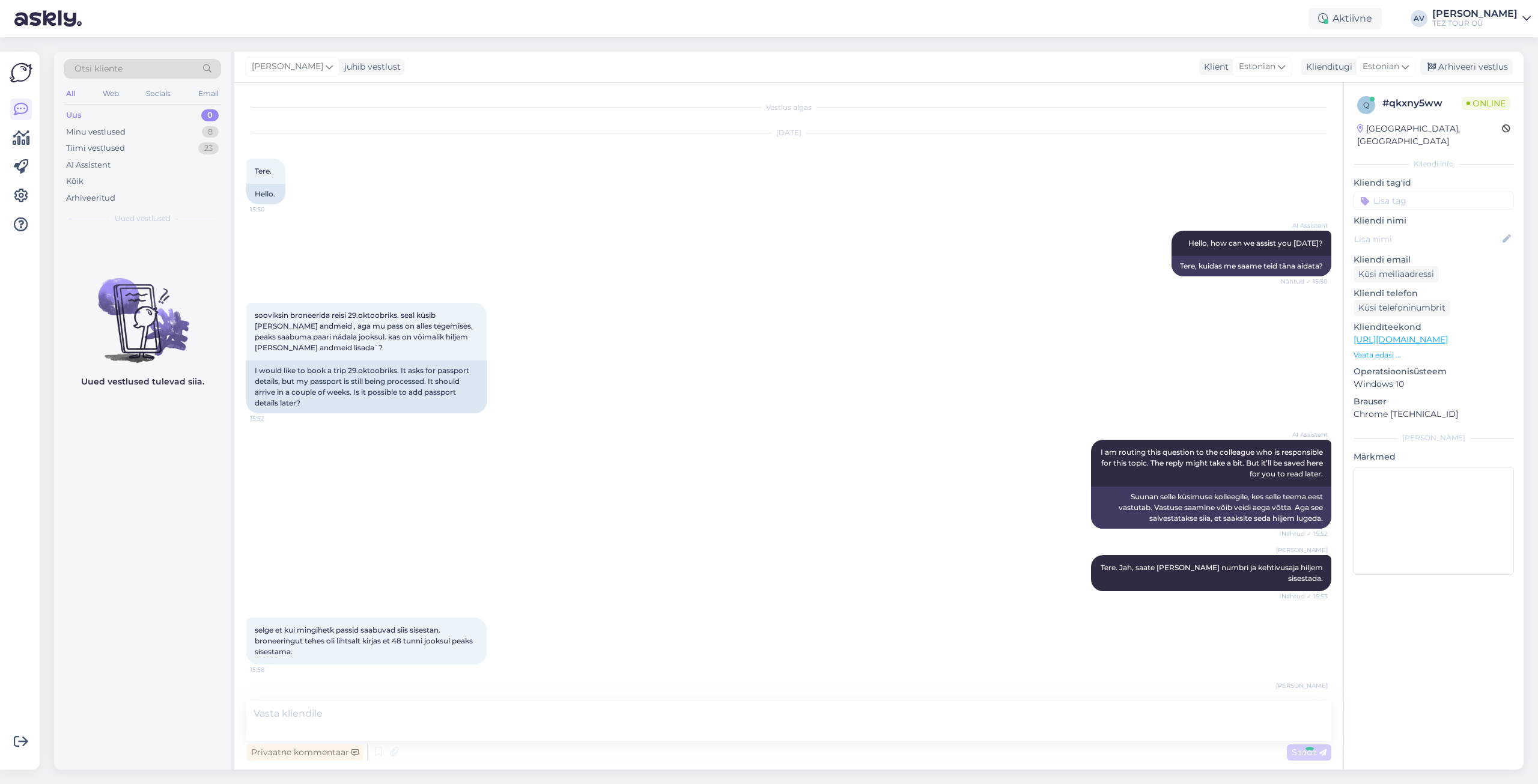
scroll to position [68, 0]
